Goal: Task Accomplishment & Management: Manage account settings

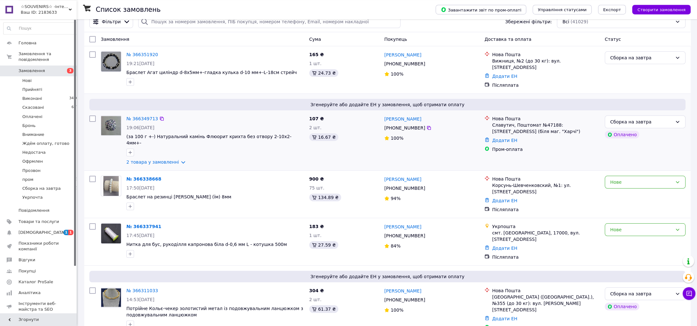
scroll to position [33, 0]
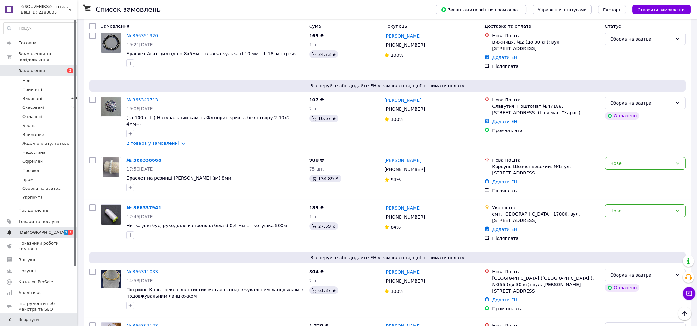
click at [56, 230] on span "[DEMOGRAPHIC_DATA]" at bounding box center [39, 233] width 41 height 6
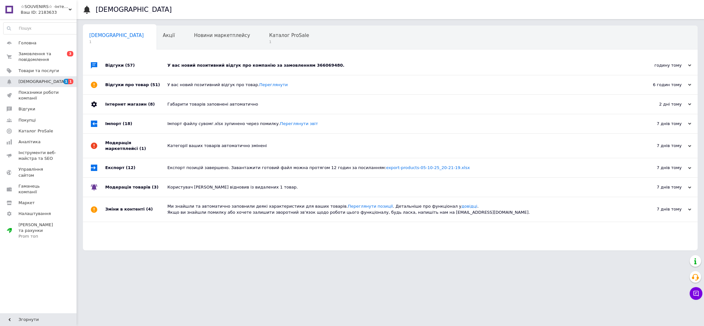
click at [210, 69] on div "У вас новий позитивний відгук про компанію за замовленням 366069480." at bounding box center [398, 65] width 460 height 19
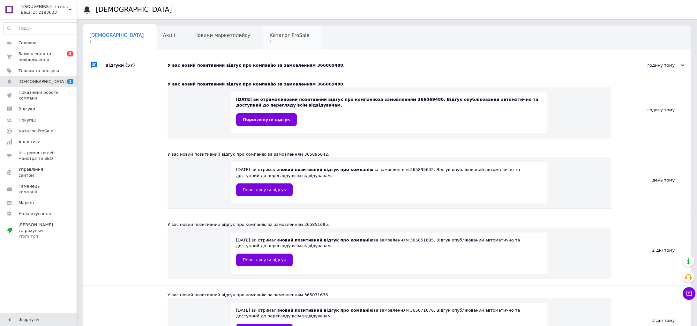
click at [269, 33] on span "Каталог ProSale" at bounding box center [289, 36] width 40 height 6
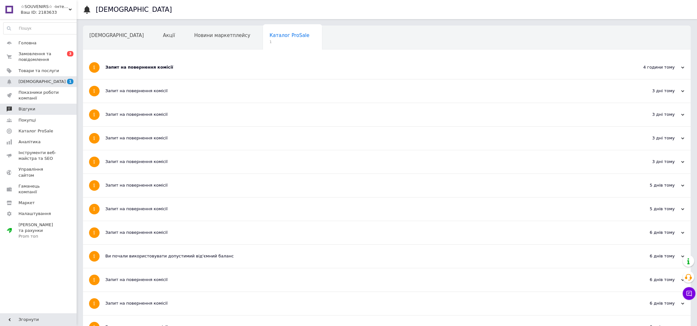
click at [42, 104] on link "Відгуки" at bounding box center [42, 109] width 84 height 11
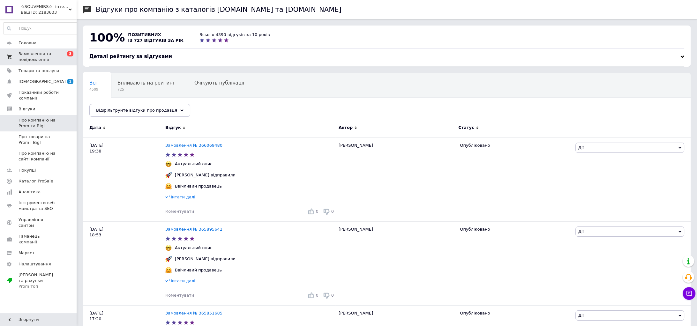
click at [69, 56] on span "3" at bounding box center [70, 53] width 6 height 5
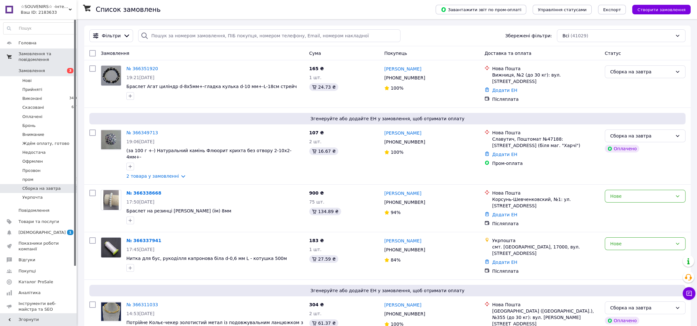
click at [48, 187] on li "Сборка на завтра 11" at bounding box center [42, 188] width 84 height 9
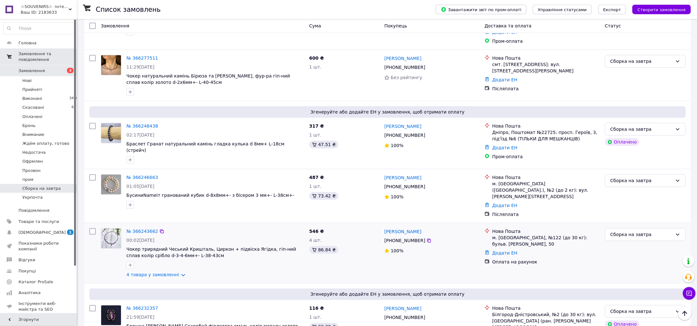
scroll to position [430, 0]
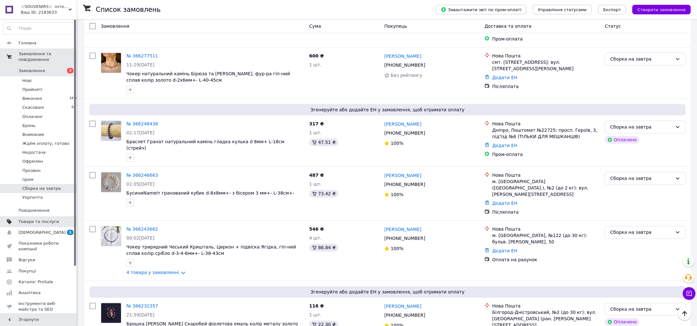
click at [48, 219] on span "Товари та послуги" at bounding box center [39, 222] width 41 height 6
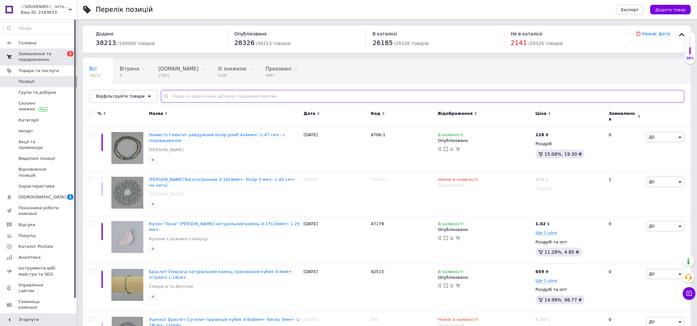
click at [181, 97] on input "text" at bounding box center [422, 96] width 523 height 13
paste input "63809"
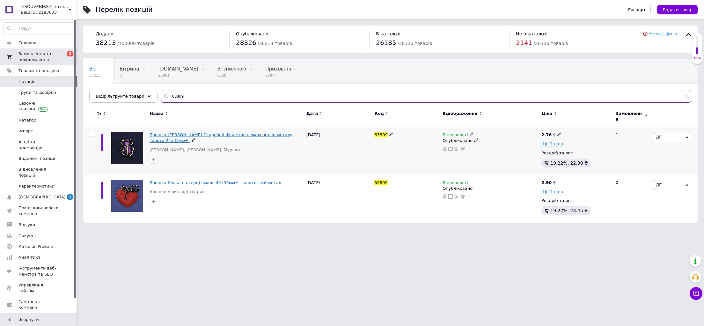
type input "63809"
click at [184, 132] on span "Брошка Жук Скаробей фіолетова емаль колір металу золото 24х33мм+-" at bounding box center [221, 137] width 143 height 11
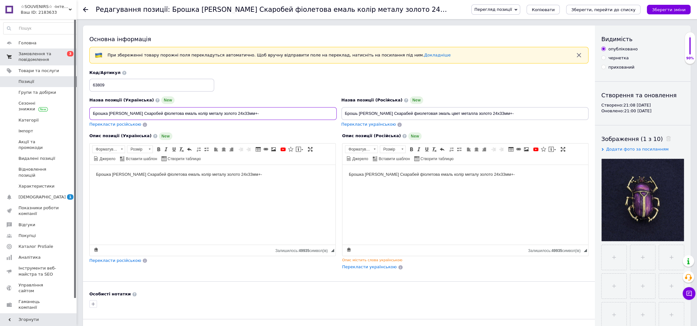
click at [130, 114] on input "Брошка Жук Скаробей фіолетова емаль колір металу золото 24х33мм+-" at bounding box center [212, 113] width 247 height 13
click at [151, 113] on input "Брошка [PERSON_NAME] Скарабей фіолетова емаль колір металу золото 24х33мм+-" at bounding box center [212, 113] width 247 height 13
type input "Брошка [PERSON_NAME] Скарабей фіолетова емаль колір металу золото 24х33мм+-"
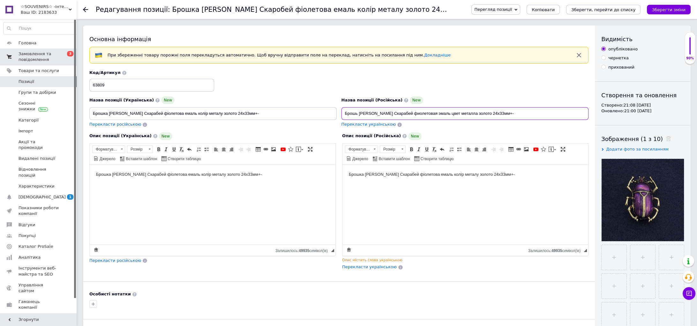
click at [352, 110] on input "Брошь Жук Скарабей фиолетовая эмаль цвет металла золото 24х33мм+-" at bounding box center [464, 113] width 247 height 13
paste input "ка Жук Скарабей фіолетова емаль колір металу"
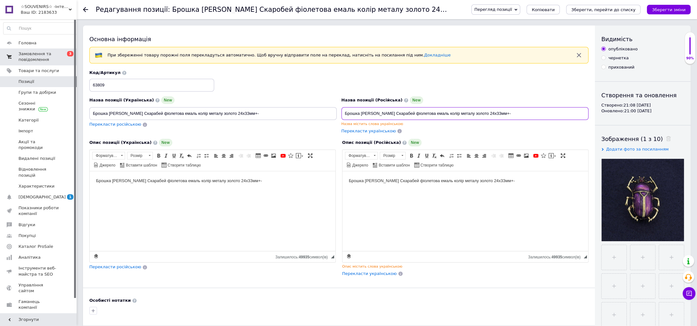
drag, startPoint x: 497, startPoint y: 113, endPoint x: 263, endPoint y: 128, distance: 234.4
click at [341, 120] on input "Брошка [PERSON_NAME] Скарабей фіолетова емаль колір металу золото 24х33мм+-" at bounding box center [464, 113] width 247 height 13
paste input "ь Жук Скарабей фиолетовая эмаль цвет металла"
type input "Брошь Жук Скарабей фиолетовая эмаль цвет металла золото 24х33мм+-"
click at [376, 180] on body "Брошка [PERSON_NAME] Скарабей фіолетова емаль колір металу золото 24х33мм+-" at bounding box center [465, 181] width 233 height 7
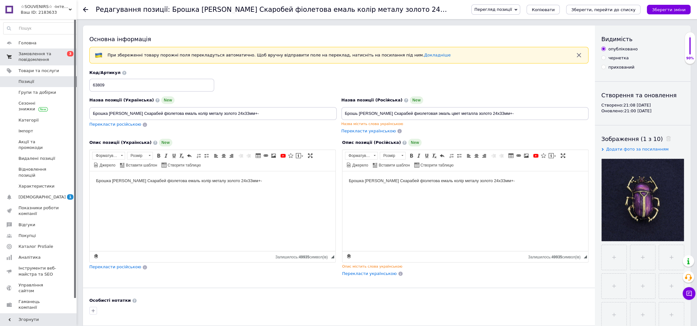
click at [376, 180] on body "Брошка [PERSON_NAME] Скарабей фіолетова емаль колір металу золото 24х33мм+-" at bounding box center [465, 181] width 233 height 7
click at [376, 187] on html "Брошка [PERSON_NAME] Скарабей фіолетова емаль колір металу золото 24х33мм+-" at bounding box center [465, 211] width 246 height 80
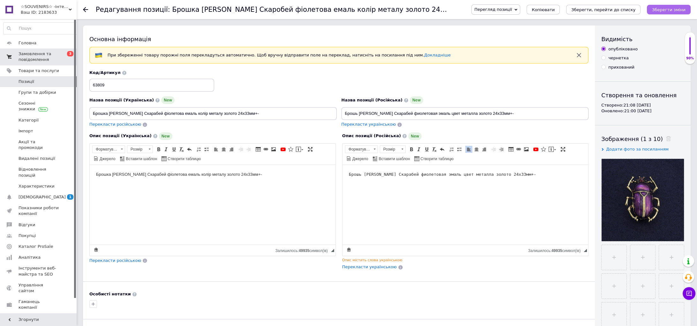
click at [667, 14] on button "Зберегти зміни" at bounding box center [669, 10] width 44 height 10
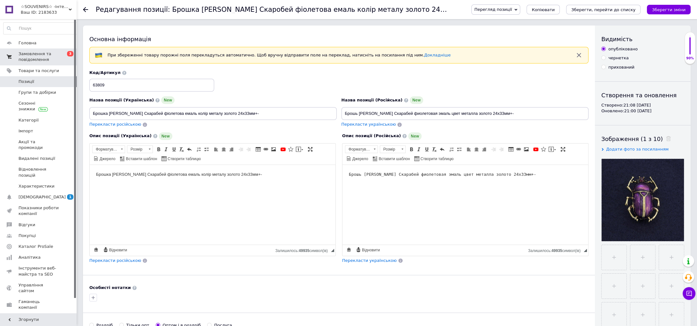
click at [51, 80] on span "Позиції" at bounding box center [39, 82] width 41 height 6
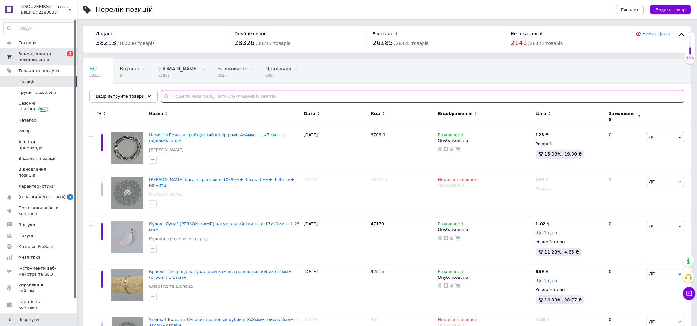
click at [178, 99] on input "text" at bounding box center [422, 96] width 523 height 13
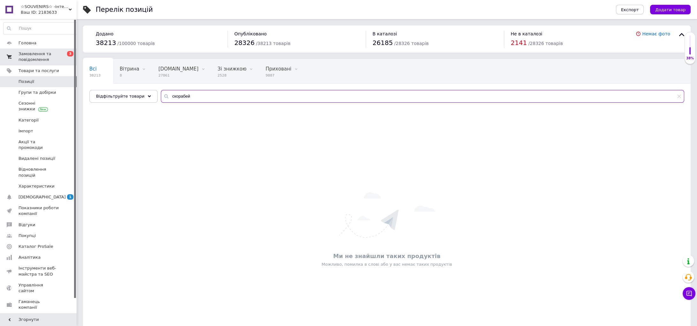
click at [169, 95] on input "скорабей" at bounding box center [422, 96] width 523 height 13
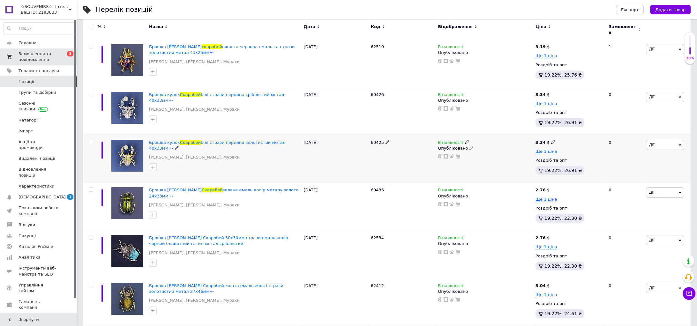
scroll to position [154, 0]
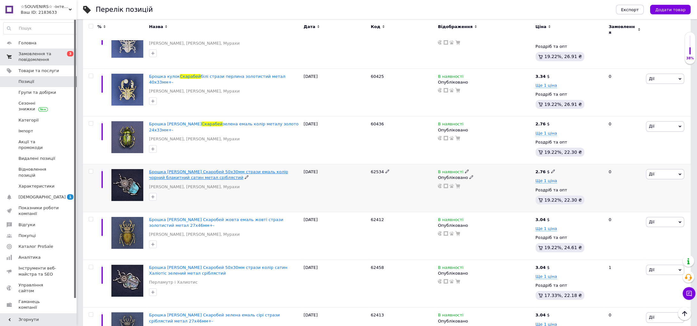
type input "скарабей"
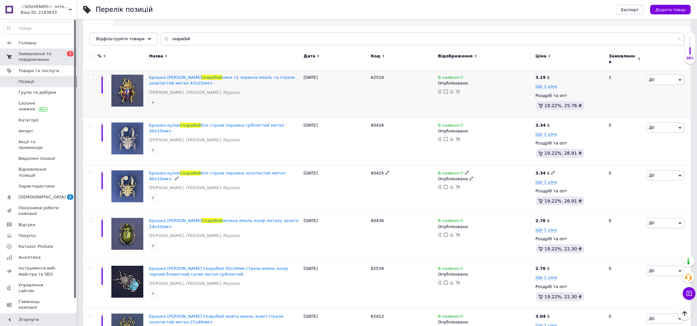
scroll to position [0, 0]
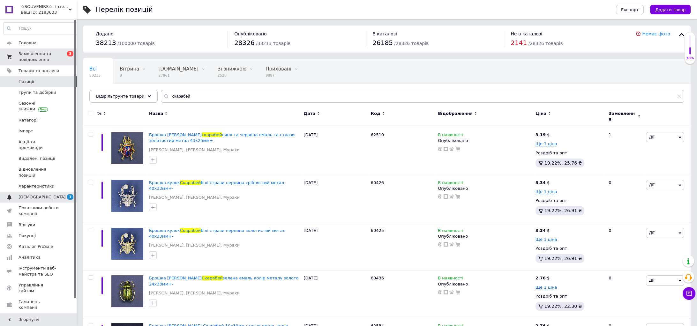
click at [43, 194] on span "[DEMOGRAPHIC_DATA]" at bounding box center [39, 197] width 41 height 6
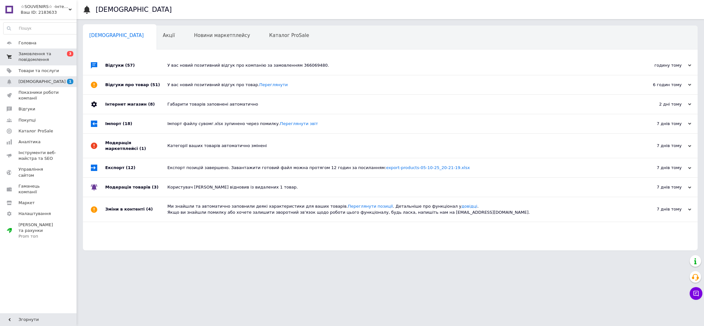
click at [182, 71] on div "У вас новий позитивний відгук про компанію за замовленням 366069480." at bounding box center [398, 65] width 460 height 19
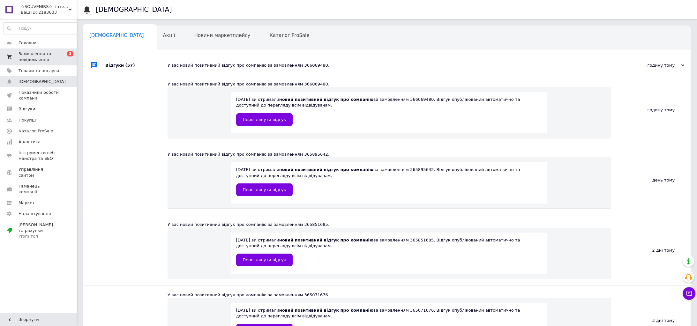
click at [19, 51] on link "Замовлення та повідомлення 0 3" at bounding box center [42, 56] width 84 height 17
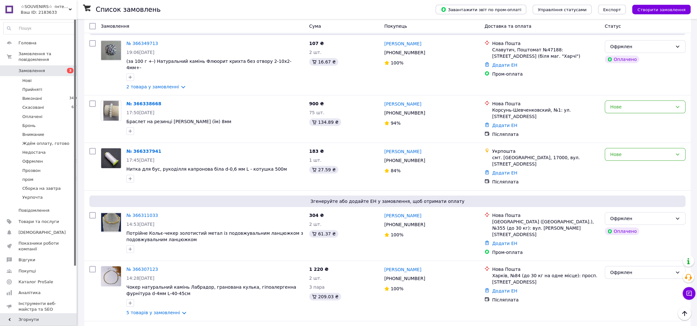
scroll to position [132, 0]
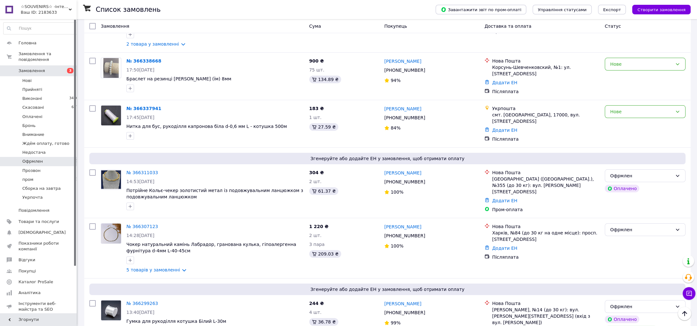
click at [54, 157] on li "Офрмлен 16" at bounding box center [42, 161] width 84 height 9
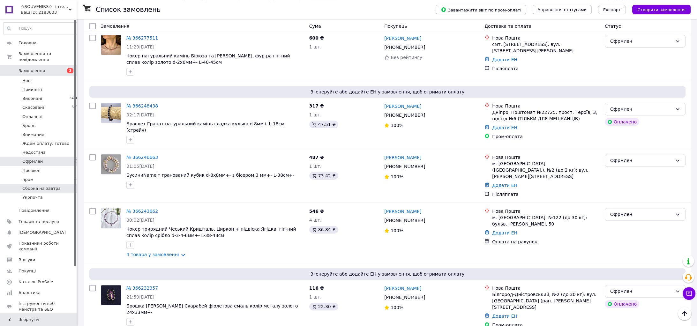
scroll to position [418, 0]
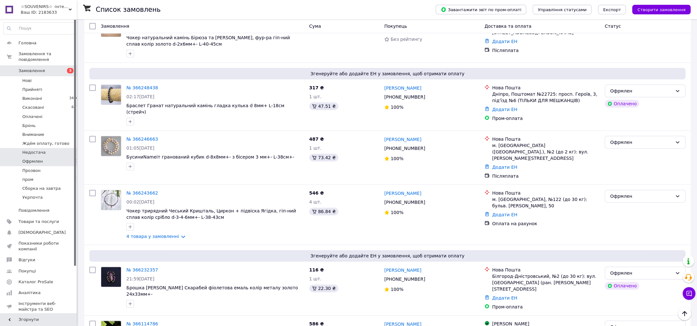
click at [57, 148] on li "Недостача 2" at bounding box center [42, 152] width 84 height 9
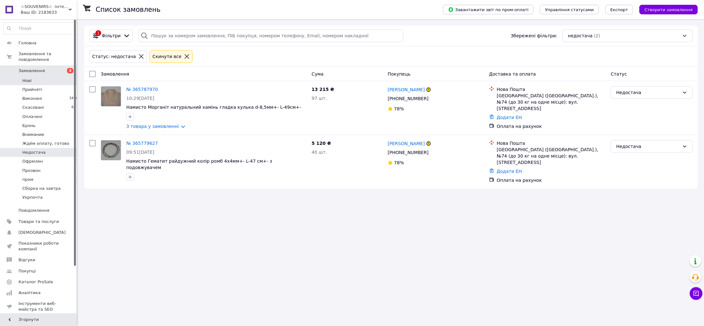
click at [67, 79] on li "Нові 3" at bounding box center [42, 80] width 84 height 9
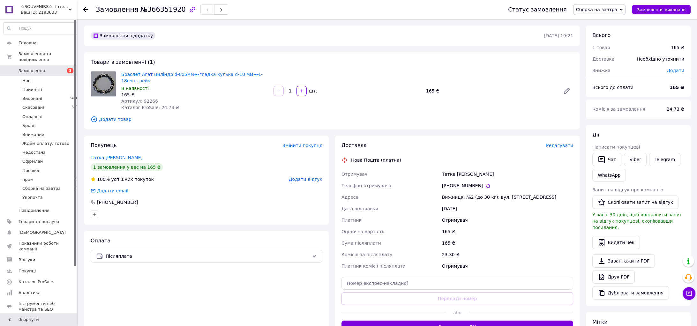
click at [147, 99] on span "Артикул: 92266" at bounding box center [139, 101] width 37 height 5
copy span "92266"
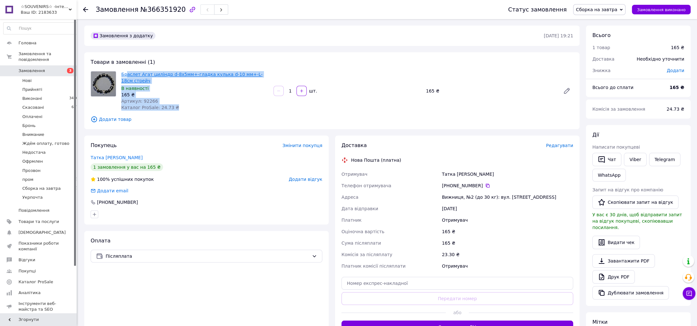
drag, startPoint x: 272, startPoint y: 76, endPoint x: 125, endPoint y: 74, distance: 146.1
click at [125, 74] on div "Браслет Агат циліндр d-8х5мм+-гладка кулька d-10 мм+-L-18см стрейч В наявності …" at bounding box center [347, 91] width 457 height 42
click at [122, 75] on link "Браслет Агат циліндр d-8х5мм+-гладка кулька d-10 мм+-L-18см стрейч" at bounding box center [191, 77] width 141 height 11
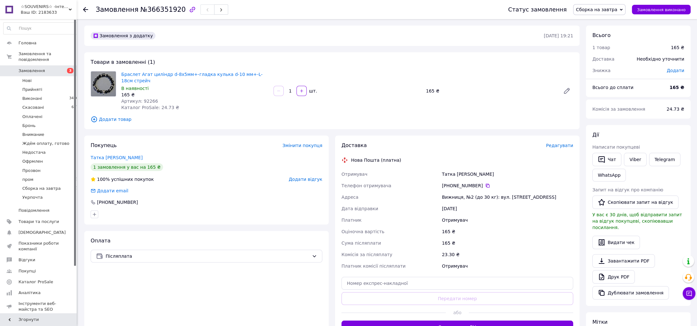
click at [599, 10] on span "Сборка на завтра" at bounding box center [596, 9] width 41 height 5
click at [607, 59] on li "Офрмлен" at bounding box center [599, 55] width 53 height 10
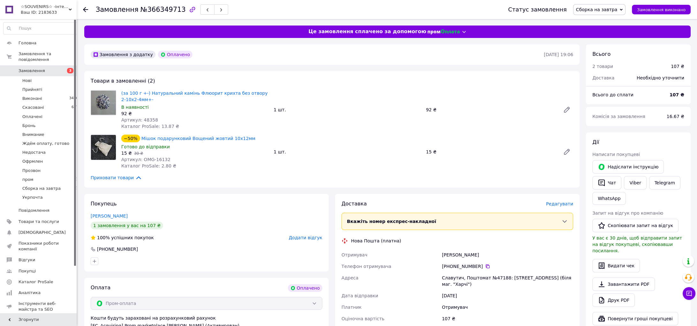
click at [147, 121] on span "Артикул: 48358" at bounding box center [139, 119] width 37 height 5
copy span "48358"
click at [597, 8] on span "Сборка на завтра" at bounding box center [596, 9] width 41 height 5
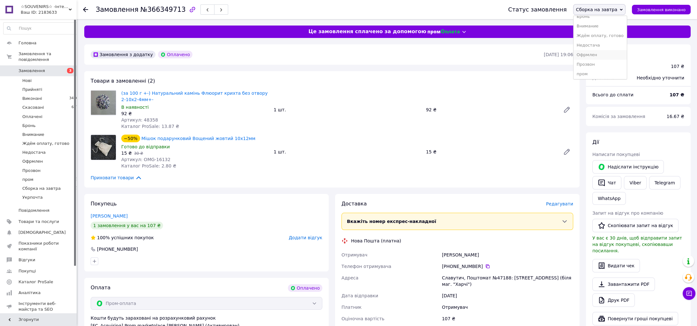
click at [597, 52] on li "Офрмлен" at bounding box center [599, 55] width 53 height 10
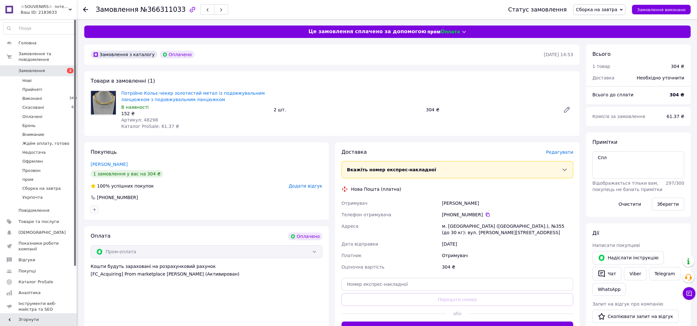
click at [142, 123] on span "Артикул: 48298" at bounding box center [139, 119] width 37 height 5
copy span "48298"
drag, startPoint x: 217, startPoint y: 100, endPoint x: 120, endPoint y: 95, distance: 97.1
click at [120, 95] on div "Потрійне Кольє-чекер золотистий метал із подовжувальним ланцюжком з подовжуваль…" at bounding box center [195, 110] width 152 height 42
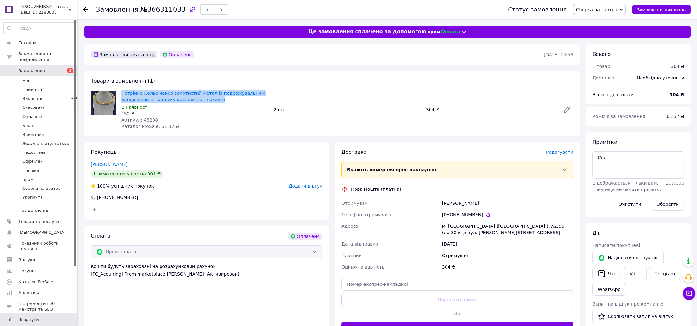
copy link "Потрійне Кольє-чекер золотистий метал із подовжувальним ланцюжком з подовжуваль…"
click at [606, 11] on span "Сборка на завтра" at bounding box center [596, 9] width 41 height 5
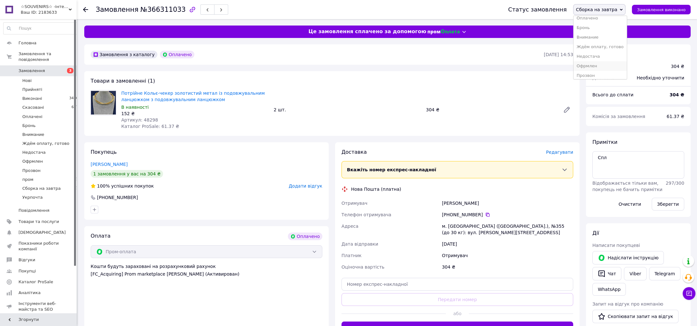
click at [600, 64] on li "Офрмлен" at bounding box center [599, 66] width 53 height 10
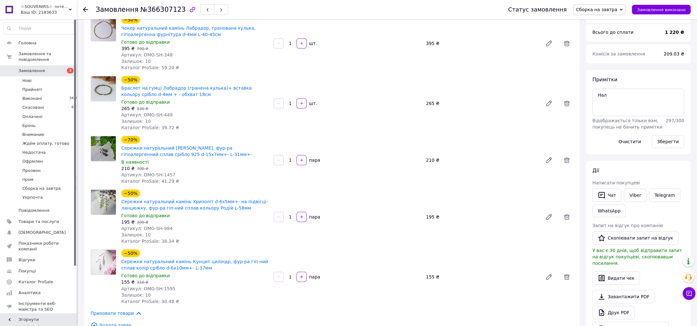
scroll to position [55, 0]
click at [200, 246] on div "−50% Сережки натуральний камінь Хризоліт d-6х5мм+- на підвісці-ланцюжку, фур-ра…" at bounding box center [195, 217] width 152 height 57
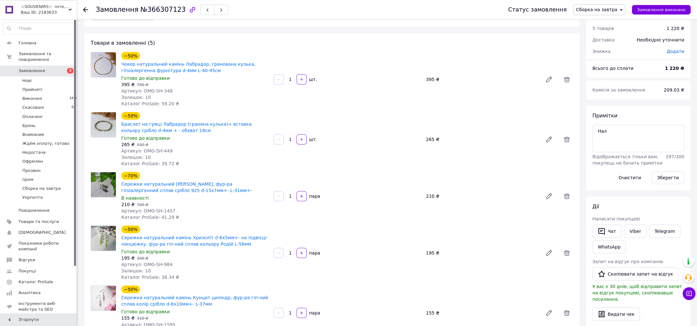
scroll to position [44, 0]
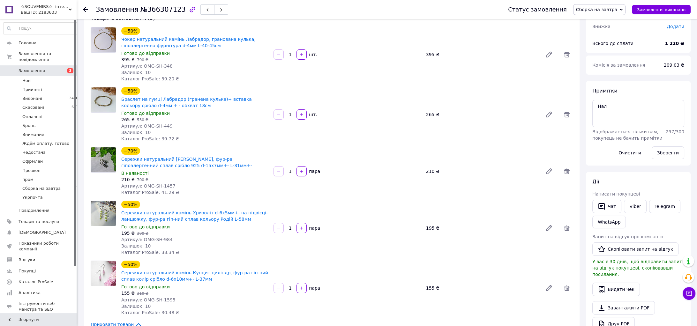
click at [615, 10] on span "Сборка на завтра" at bounding box center [596, 9] width 41 height 5
click at [606, 52] on li "Офрмлен" at bounding box center [599, 55] width 53 height 10
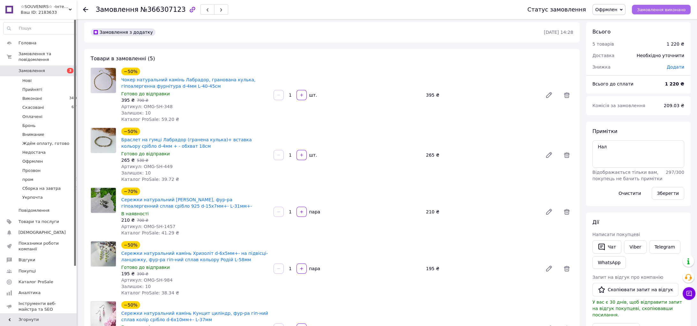
scroll to position [0, 0]
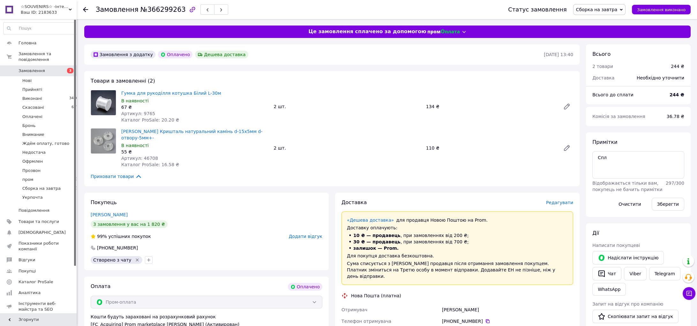
click at [145, 158] on span "Артикул: 46708" at bounding box center [139, 158] width 37 height 5
click at [145, 157] on span "Артикул: 46708" at bounding box center [139, 158] width 37 height 5
copy span "46708"
click at [144, 113] on span "Артикул: 9765" at bounding box center [138, 113] width 34 height 5
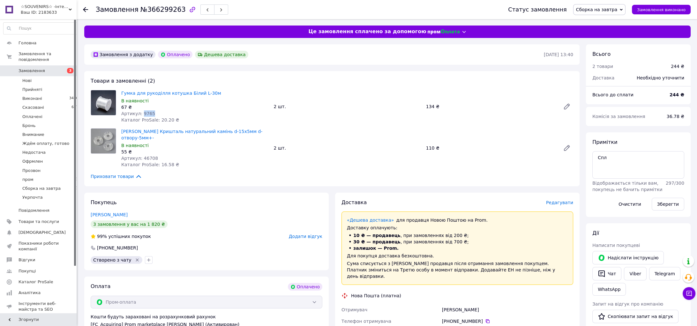
copy span "9765"
click at [602, 8] on span "Сборка на завтра" at bounding box center [596, 9] width 41 height 5
click at [598, 65] on li "Офрмлен" at bounding box center [599, 66] width 53 height 10
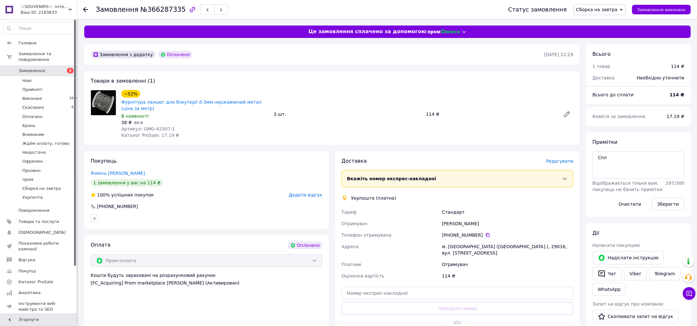
click at [607, 7] on span "Сборка на завтра" at bounding box center [596, 9] width 41 height 5
click at [594, 63] on li "Офрмлен" at bounding box center [599, 66] width 53 height 10
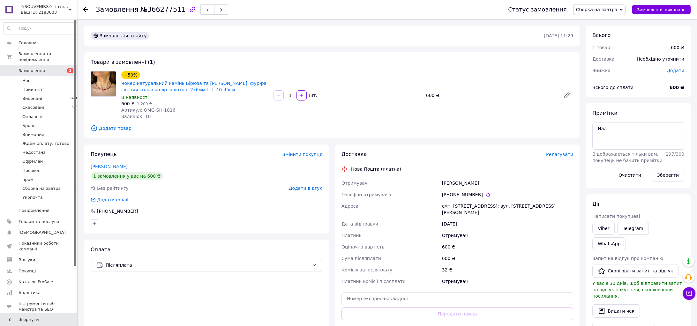
click at [602, 11] on span "Сборка на завтра" at bounding box center [596, 9] width 41 height 5
click at [602, 56] on li "Офрмлен" at bounding box center [599, 55] width 53 height 10
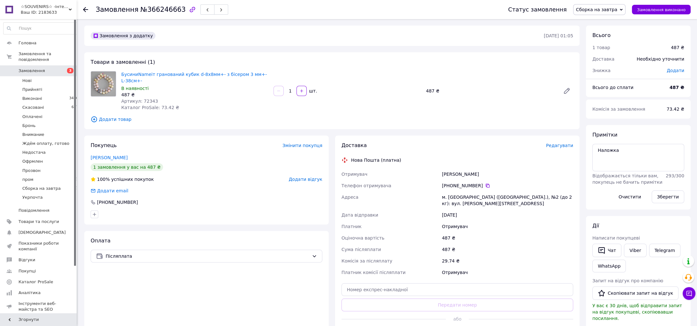
click at [147, 100] on span "Артикул: 72343" at bounding box center [139, 101] width 37 height 5
copy span "72343"
click at [606, 12] on span "Сборка на завтра" at bounding box center [596, 9] width 41 height 5
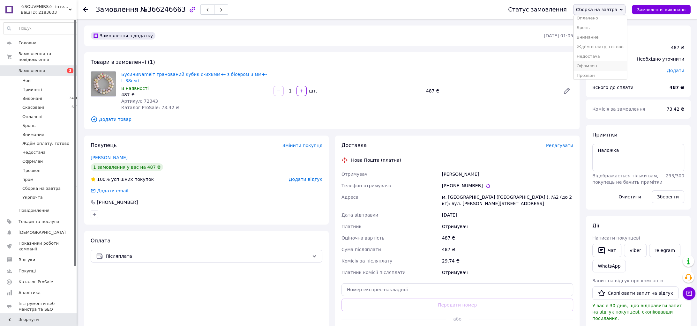
click at [608, 63] on li "Офрмлен" at bounding box center [599, 66] width 53 height 10
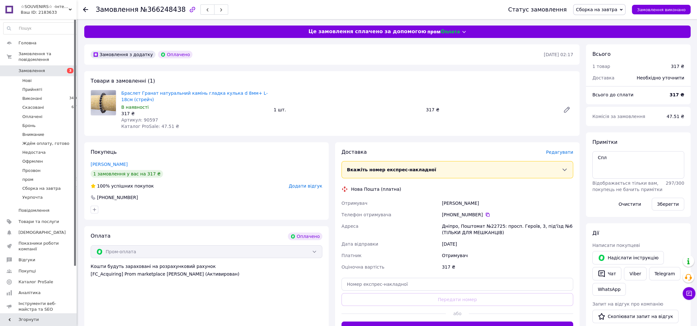
click at [145, 120] on span "Артикул: 90597" at bounding box center [139, 119] width 37 height 5
copy span "90597"
drag, startPoint x: 147, startPoint y: 98, endPoint x: 116, endPoint y: 99, distance: 31.0
click at [116, 99] on div "Браслет Гранат натуральний камінь гладка кулька d 8мм+ L-18см (стрейч) В наявно…" at bounding box center [332, 110] width 488 height 40
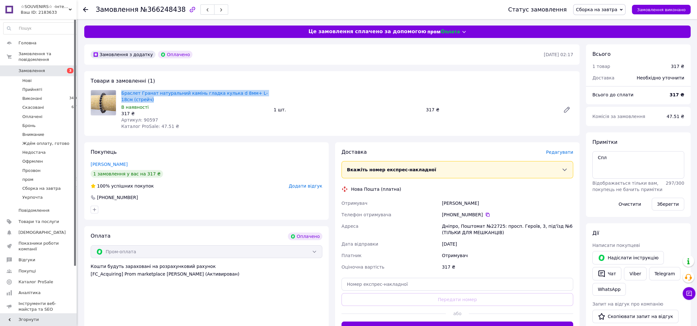
copy div "Браслет Гранат натуральний камінь гладка кулька d 8мм+ L-18см (стрейч)"
click at [617, 12] on span "Сборка на завтра" at bounding box center [596, 9] width 41 height 5
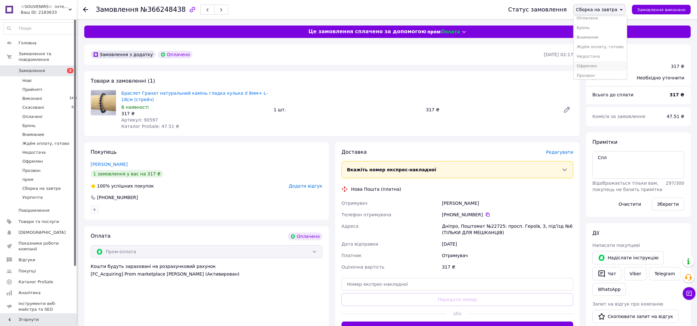
click at [599, 63] on li "Офрмлен" at bounding box center [599, 66] width 53 height 10
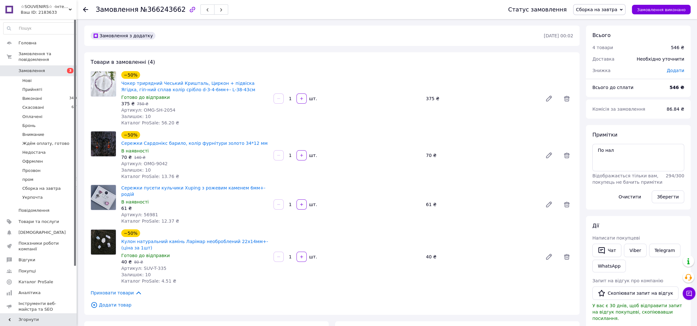
click at [145, 212] on span "Артикул: 56981" at bounding box center [139, 214] width 37 height 5
copy span "56981"
click at [603, 10] on span "Сборка на завтра" at bounding box center [596, 9] width 41 height 5
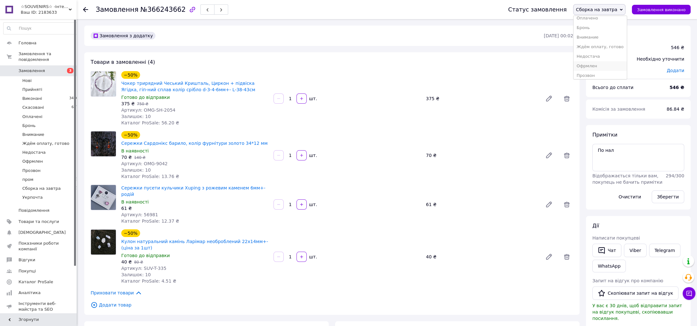
click at [602, 65] on li "Офрмлен" at bounding box center [599, 66] width 53 height 10
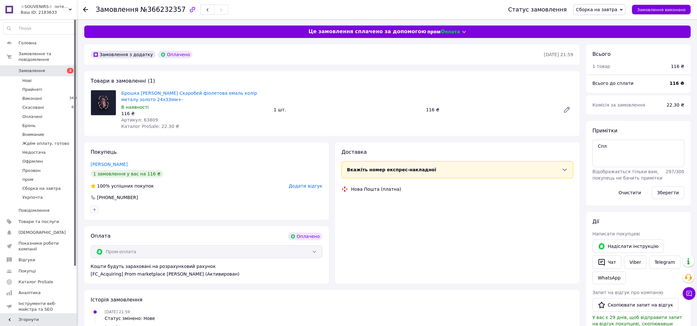
click at [147, 120] on span "Артикул: 63809" at bounding box center [139, 119] width 37 height 5
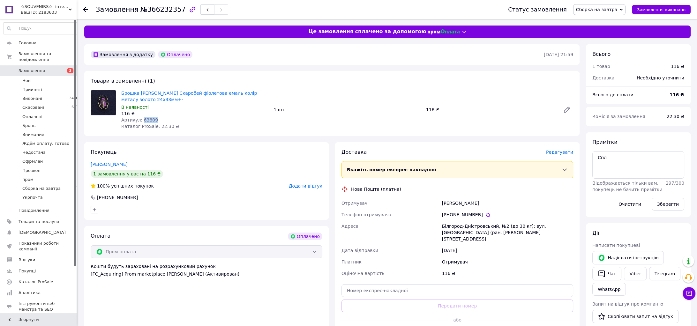
copy span "63809"
drag, startPoint x: 118, startPoint y: 93, endPoint x: 150, endPoint y: 92, distance: 31.6
click at [150, 92] on div "Брошка Жук Скаробей фіолетова емаль колір металу золото 24х33мм+- В наявності 1…" at bounding box center [332, 110] width 488 height 40
click at [599, 11] on span "Сборка на завтра" at bounding box center [596, 9] width 41 height 5
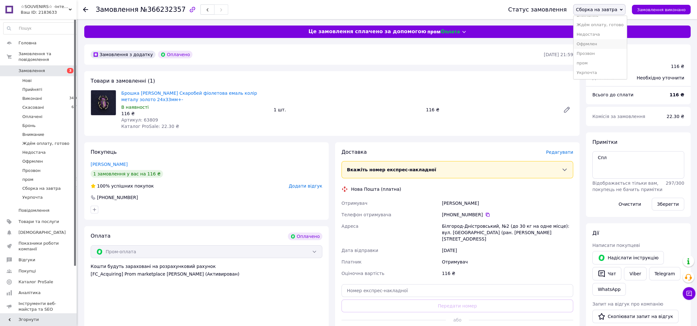
click at [607, 46] on li "Офрмлен" at bounding box center [599, 44] width 53 height 10
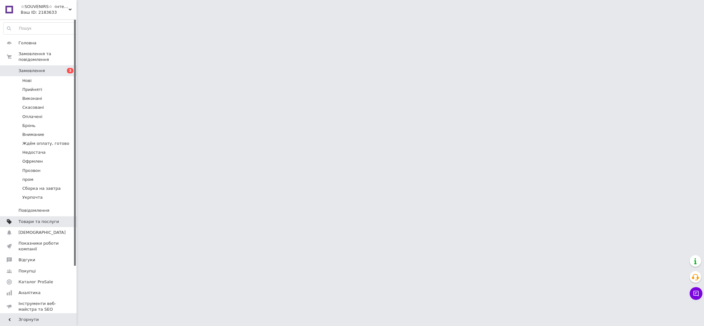
click at [25, 219] on span "Товари та послуги" at bounding box center [39, 222] width 41 height 6
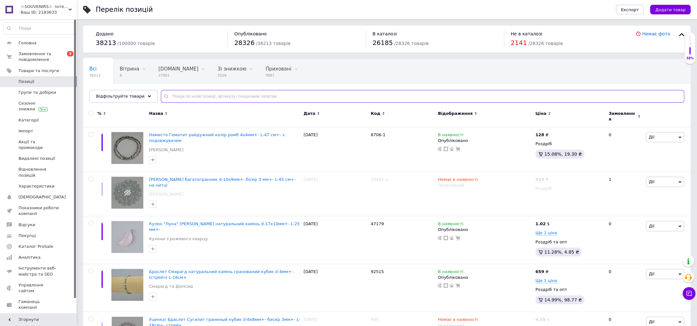
paste input "SH-701"
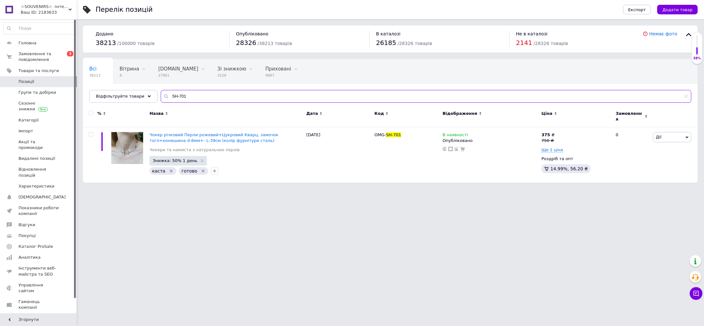
type input "SH-701"
click at [53, 85] on link "Позиції" at bounding box center [42, 81] width 84 height 11
click at [51, 85] on span "Позиції" at bounding box center [39, 82] width 41 height 6
click at [190, 97] on input "SH-701" at bounding box center [426, 96] width 531 height 13
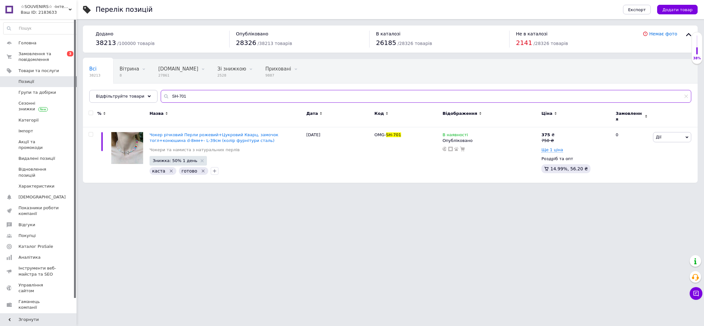
click at [190, 97] on input "SH-701" at bounding box center [426, 96] width 531 height 13
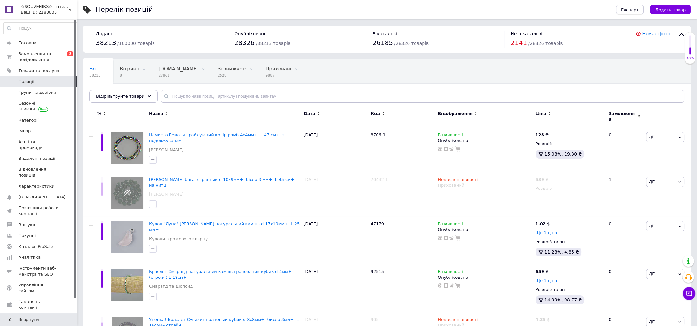
click at [633, 7] on span "Експорт" at bounding box center [630, 9] width 18 height 5
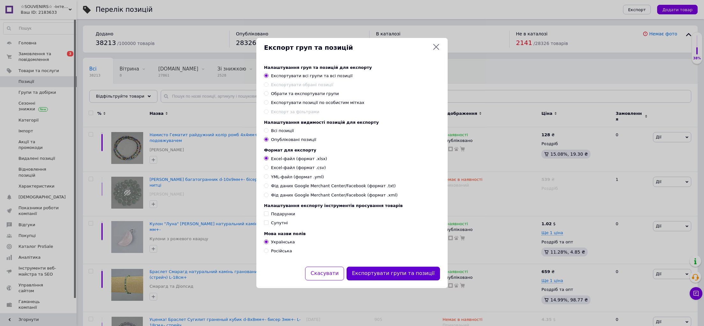
click at [378, 277] on button "Експортувати групи та позиції" at bounding box center [393, 274] width 93 height 14
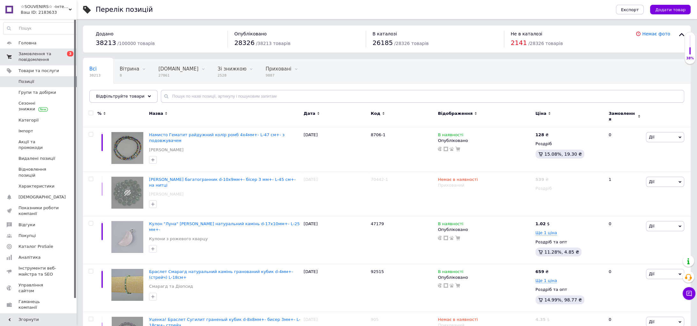
click at [47, 59] on span "Замовлення та повідомлення" at bounding box center [39, 56] width 41 height 11
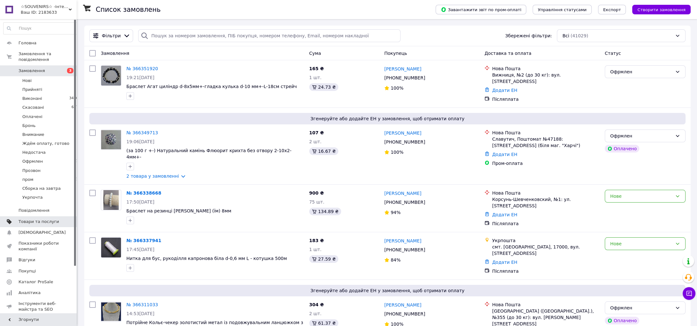
click at [43, 219] on span "Товари та послуги" at bounding box center [39, 222] width 41 height 6
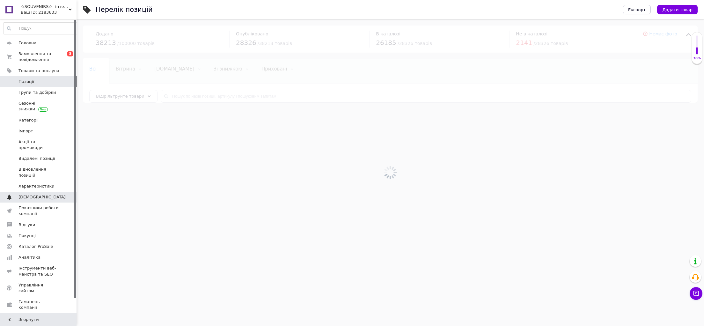
click at [46, 194] on span "[DEMOGRAPHIC_DATA]" at bounding box center [39, 197] width 41 height 6
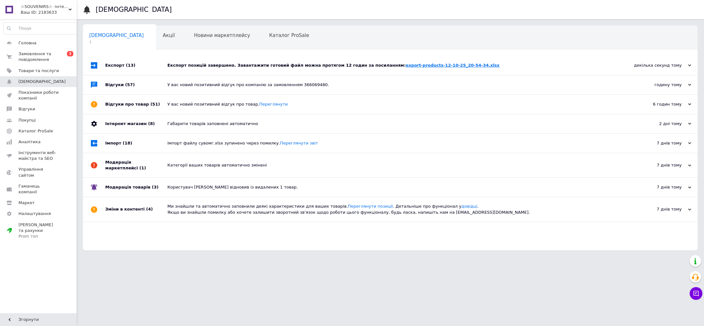
click at [406, 68] on link "export-products-12-10-25_20-54-34.xlsx" at bounding box center [453, 65] width 94 height 5
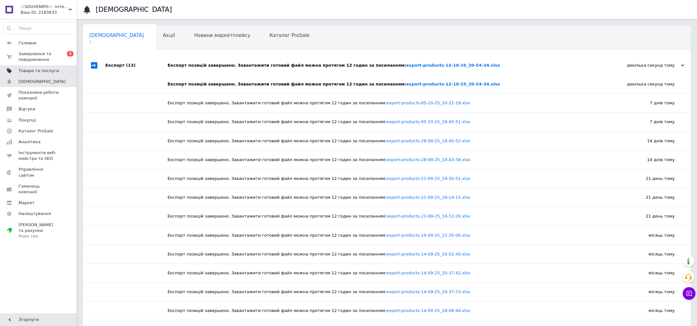
click at [21, 72] on span "Товари та послуги" at bounding box center [39, 71] width 41 height 6
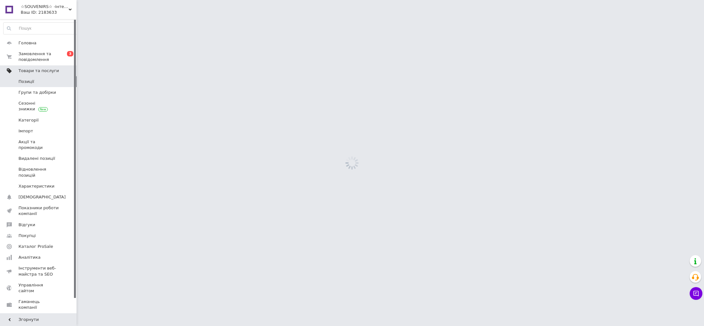
click at [21, 72] on span "Товари та послуги" at bounding box center [39, 71] width 41 height 6
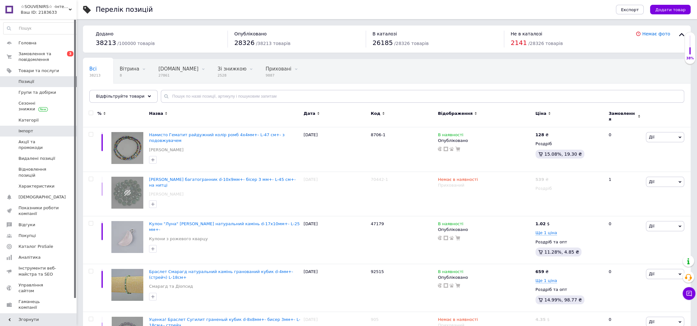
click at [36, 130] on span "Імпорт" at bounding box center [39, 131] width 41 height 6
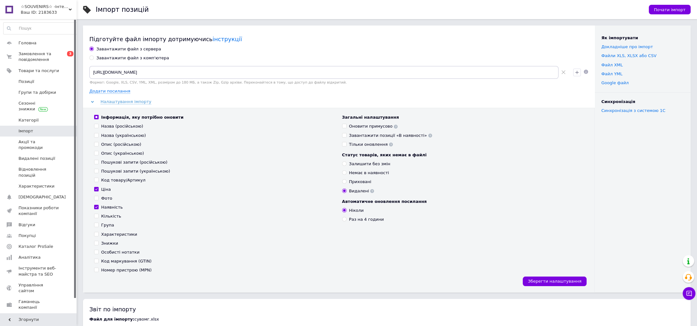
click at [129, 59] on div "Завантажити файл з комп'ютера" at bounding box center [132, 58] width 73 height 6
click at [93, 59] on input "Завантажити файл з комп'ютера" at bounding box center [91, 58] width 4 height 4
radio input "true"
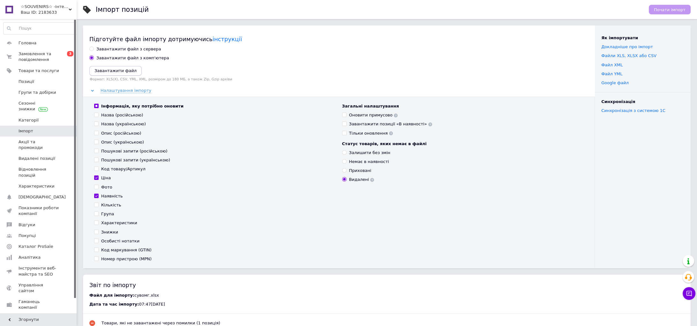
click at [110, 75] on button "Завантажити файл" at bounding box center [115, 71] width 52 height 10
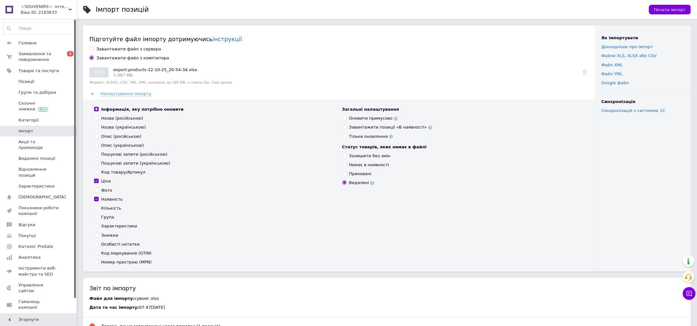
click at [96, 200] on input "Наявність" at bounding box center [96, 199] width 4 height 4
checkbox input "false"
click at [96, 181] on input "Ціна" at bounding box center [96, 181] width 4 height 4
checkbox input "false"
click at [96, 237] on input "Знижки" at bounding box center [96, 235] width 4 height 4
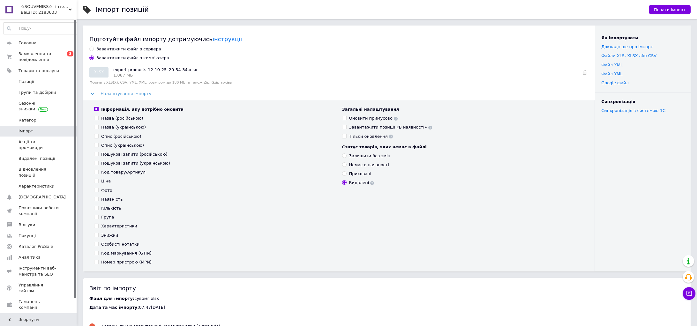
checkbox input "true"
click at [344, 117] on input "Оновити примусово" at bounding box center [344, 118] width 4 height 4
checkbox input "true"
click at [345, 157] on input "Залишити без змін" at bounding box center [344, 155] width 4 height 4
radio input "true"
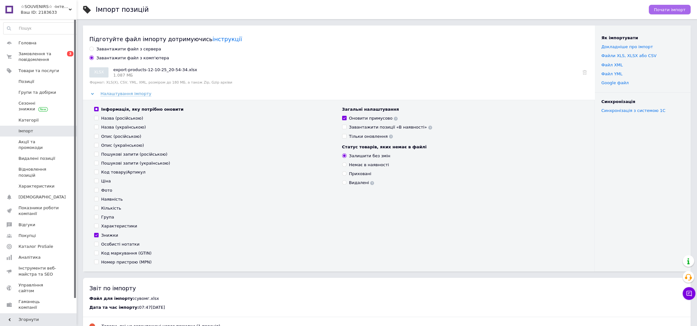
click at [670, 8] on span "Почати імпорт" at bounding box center [670, 9] width 32 height 5
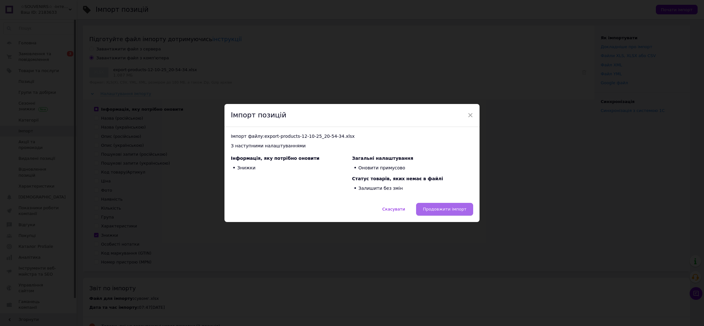
click at [435, 211] on span "Продовжити імпорт" at bounding box center [445, 209] width 44 height 5
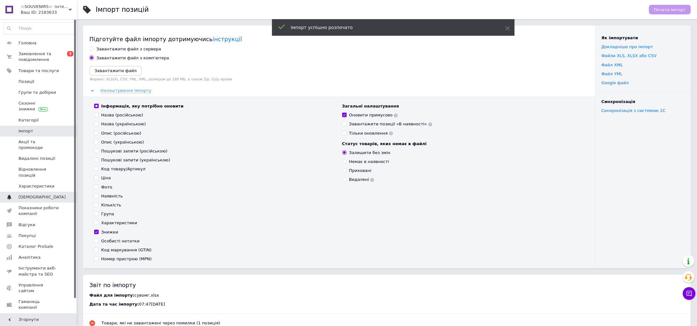
click at [30, 194] on span "[DEMOGRAPHIC_DATA]" at bounding box center [42, 197] width 47 height 6
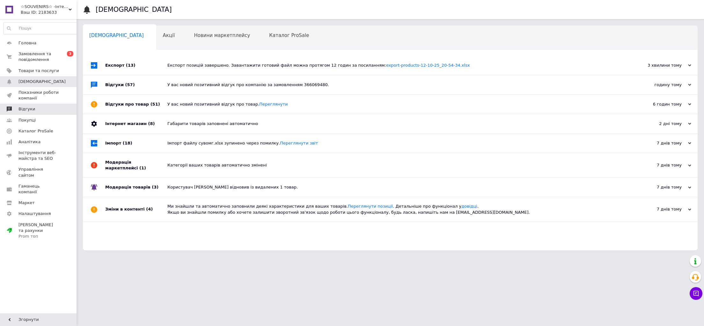
click at [31, 108] on span "Відгуки" at bounding box center [27, 109] width 17 height 6
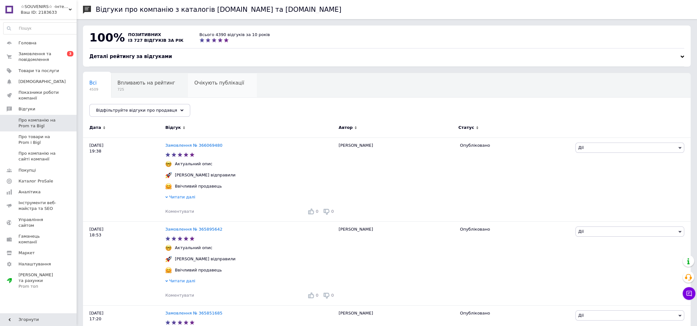
click at [202, 91] on div "Очікують публікації 0" at bounding box center [222, 85] width 69 height 24
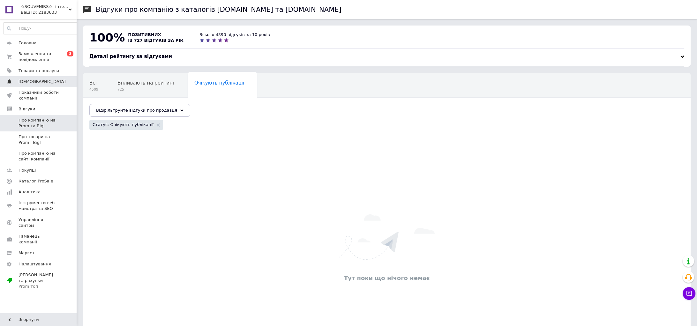
click at [48, 81] on span "[DEMOGRAPHIC_DATA]" at bounding box center [39, 82] width 41 height 6
